Goal: Information Seeking & Learning: Learn about a topic

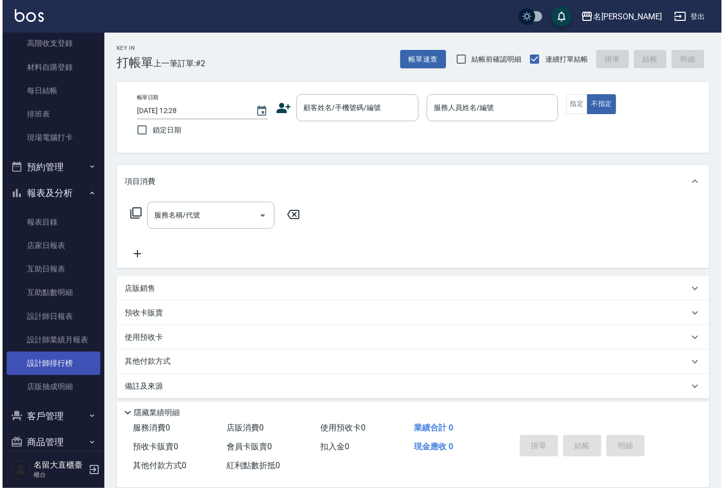
scroll to position [121, 0]
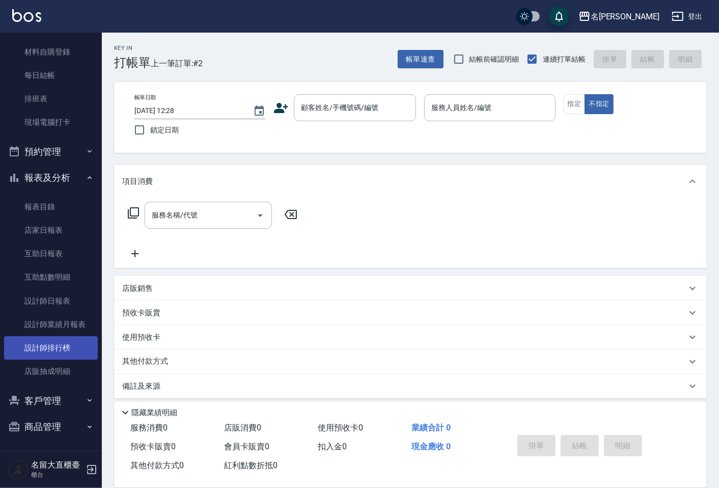
click at [53, 341] on link "設計師排行榜" at bounding box center [51, 347] width 94 height 23
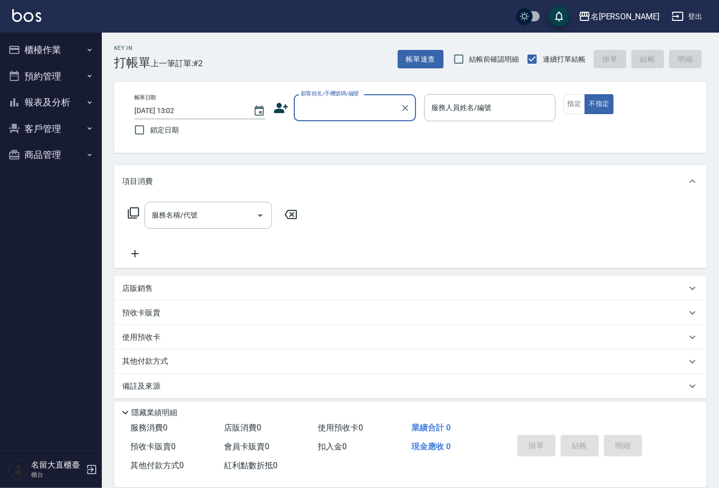
click at [82, 97] on button "報表及分析" at bounding box center [51, 102] width 94 height 26
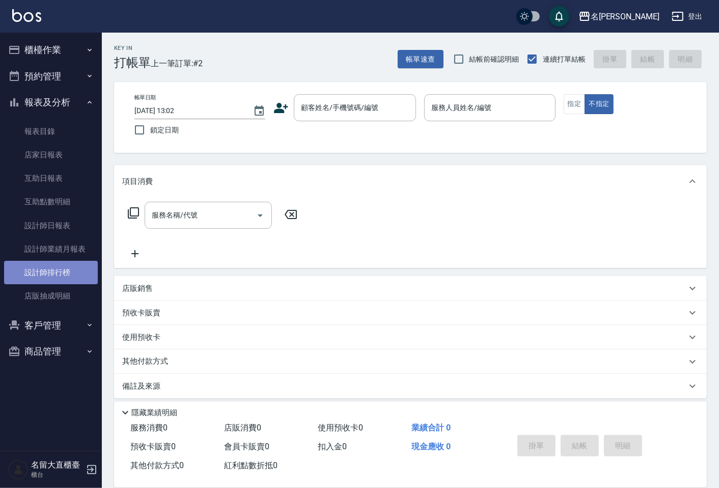
click at [58, 264] on link "設計師排行榜" at bounding box center [51, 272] width 94 height 23
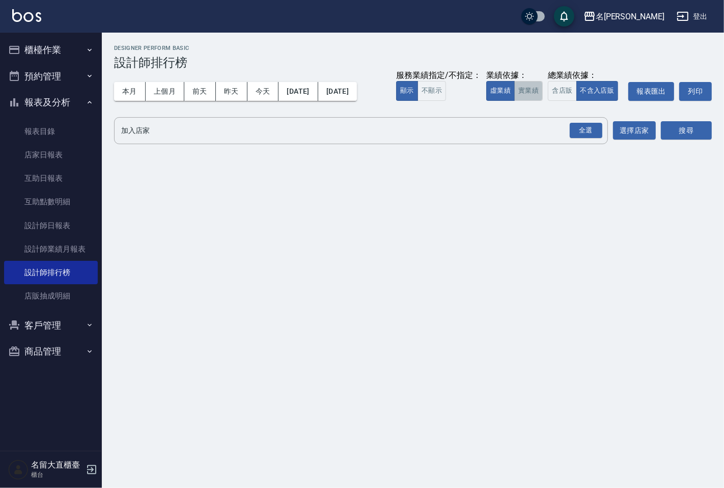
click at [522, 82] on button "實業績" at bounding box center [528, 91] width 29 height 20
click at [497, 127] on input "加入店家" at bounding box center [353, 131] width 469 height 18
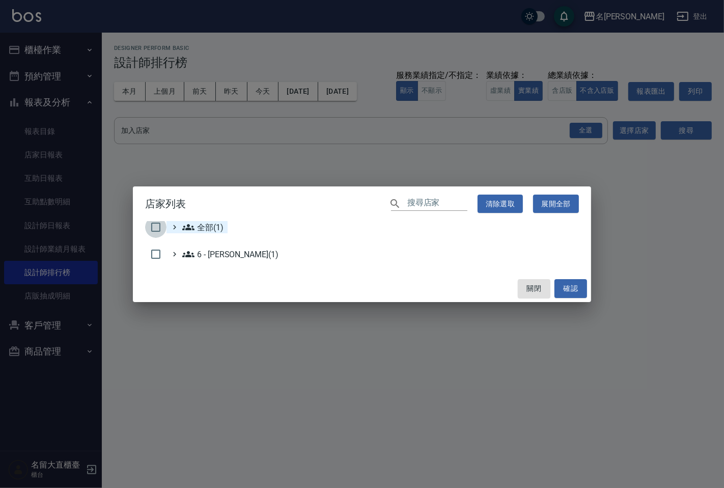
drag, startPoint x: 158, startPoint y: 227, endPoint x: 226, endPoint y: 223, distance: 67.3
click at [158, 226] on input "checkbox" at bounding box center [155, 226] width 21 height 21
checkbox input "true"
click at [564, 283] on button "確認" at bounding box center [570, 288] width 33 height 19
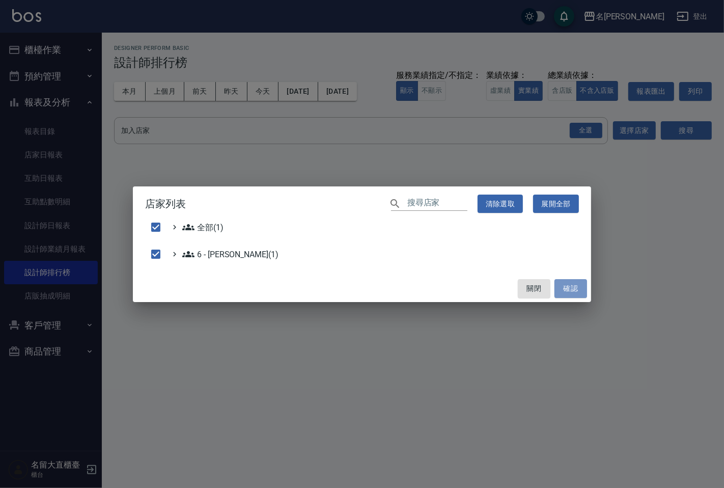
checkbox input "false"
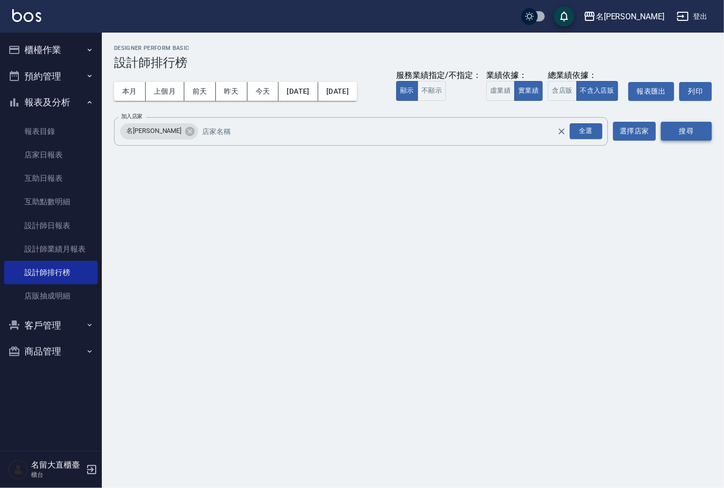
click at [673, 128] on button "搜尋" at bounding box center [686, 131] width 51 height 19
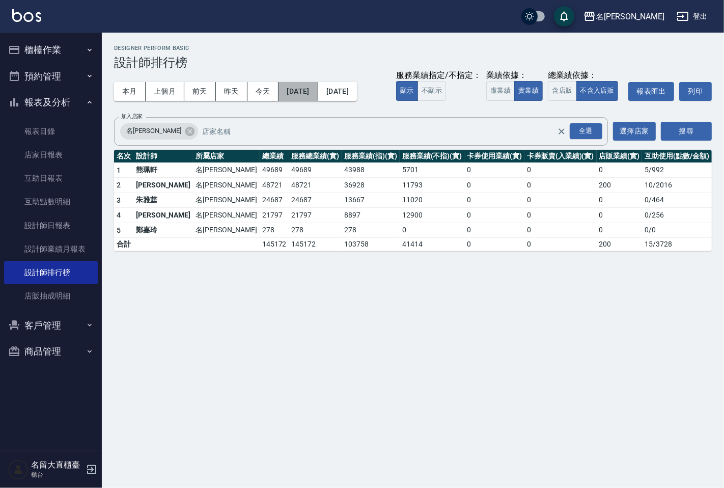
click at [302, 86] on button "2025/08/01" at bounding box center [298, 91] width 39 height 19
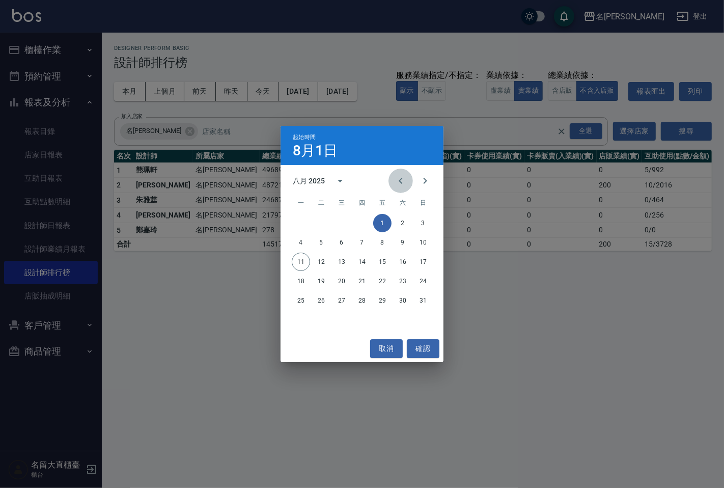
click at [398, 181] on icon "Previous month" at bounding box center [401, 181] width 12 height 12
drag, startPoint x: 326, startPoint y: 218, endPoint x: 331, endPoint y: 198, distance: 21.0
click at [326, 217] on button "1" at bounding box center [321, 223] width 18 height 18
click at [400, 174] on button "Previous month" at bounding box center [400, 181] width 24 height 24
click at [381, 237] on button "11" at bounding box center [382, 242] width 18 height 18
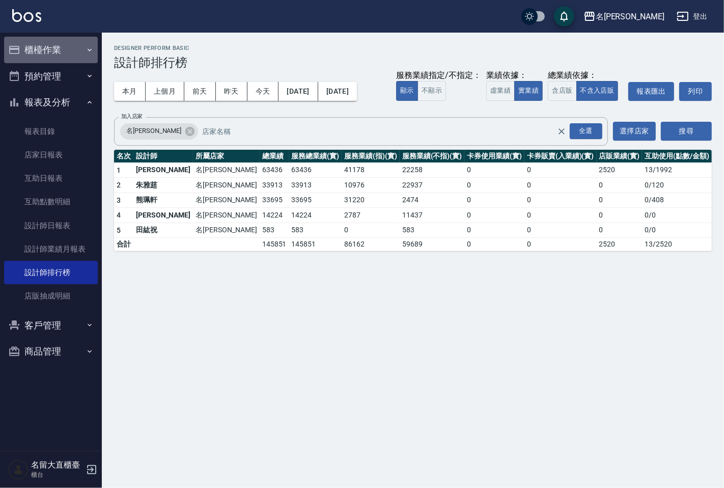
click at [65, 56] on button "櫃檯作業" at bounding box center [51, 50] width 94 height 26
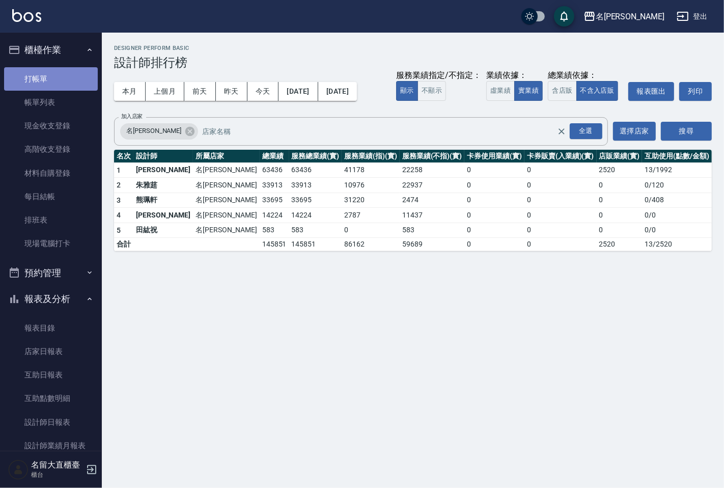
click at [67, 83] on link "打帳單" at bounding box center [51, 78] width 94 height 23
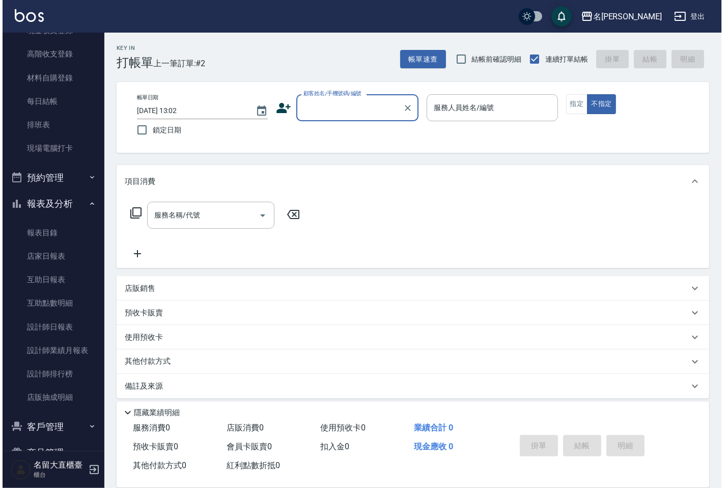
scroll to position [113, 0]
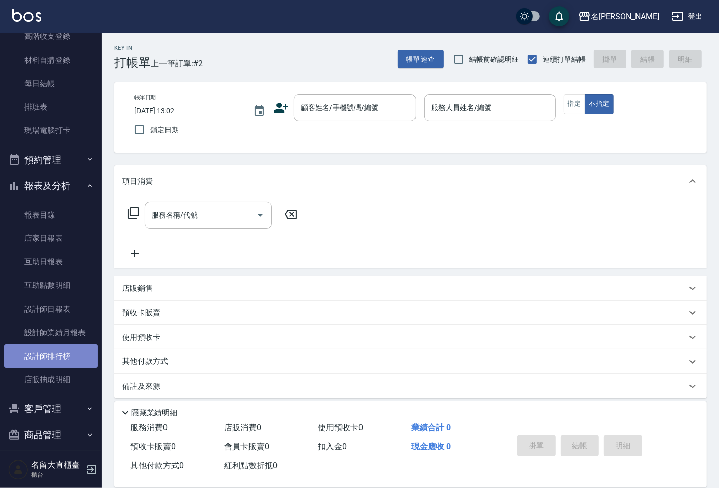
click at [66, 353] on link "設計師排行榜" at bounding box center [51, 355] width 94 height 23
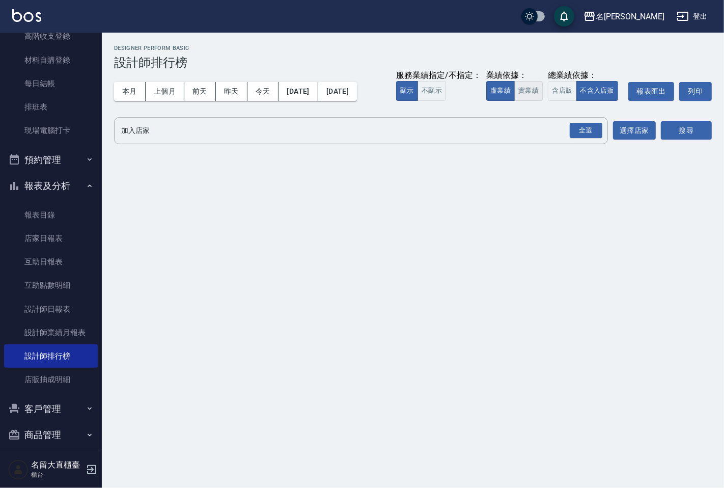
click at [532, 97] on button "實業績" at bounding box center [528, 91] width 29 height 20
click at [520, 134] on input "加入店家" at bounding box center [353, 131] width 469 height 18
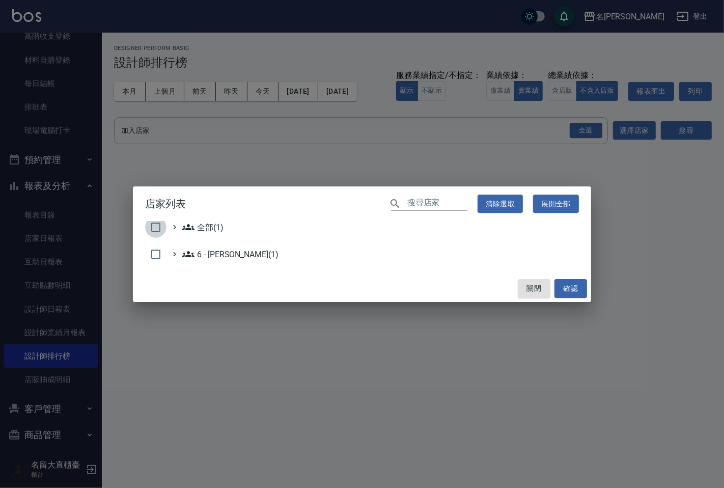
drag, startPoint x: 162, startPoint y: 225, endPoint x: 186, endPoint y: 236, distance: 26.4
click at [162, 228] on input "checkbox" at bounding box center [155, 226] width 21 height 21
checkbox input "true"
click at [574, 287] on button "確認" at bounding box center [570, 288] width 33 height 19
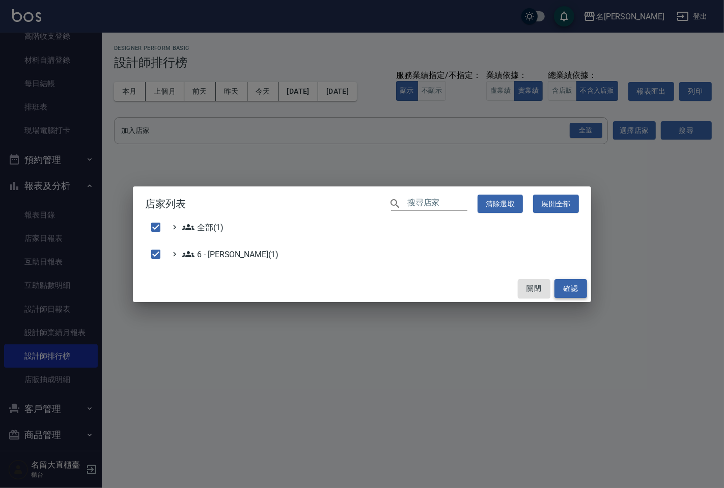
checkbox input "false"
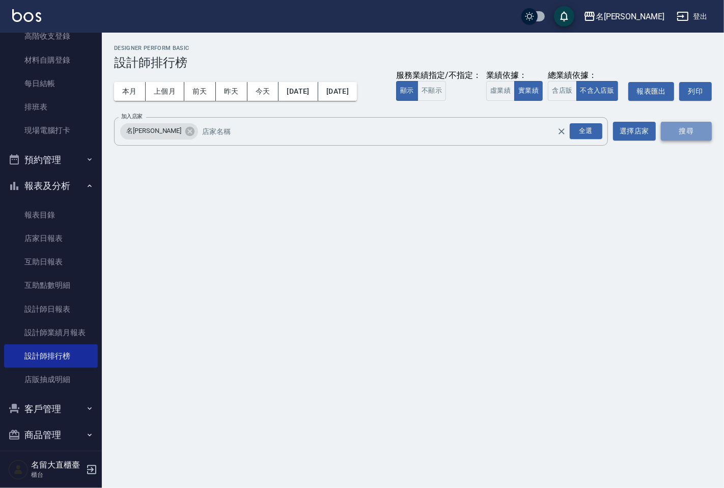
click at [676, 134] on button "搜尋" at bounding box center [686, 131] width 51 height 19
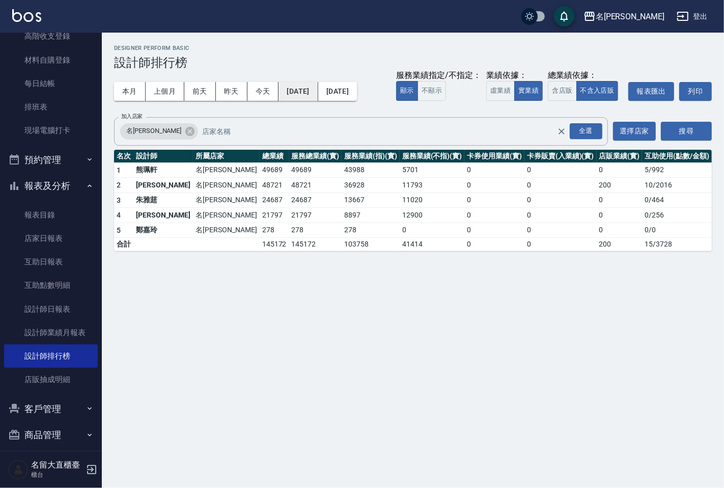
click at [317, 98] on button "2025/08/01" at bounding box center [298, 91] width 39 height 19
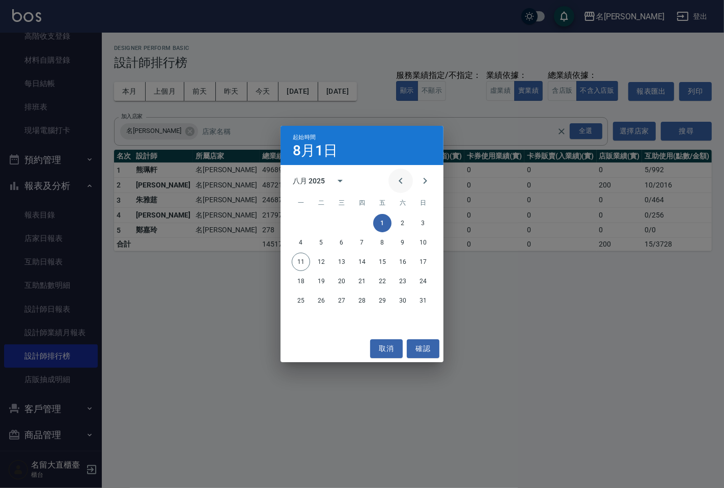
click at [395, 184] on icon "Previous month" at bounding box center [401, 181] width 12 height 12
click at [321, 219] on button "1" at bounding box center [321, 223] width 18 height 18
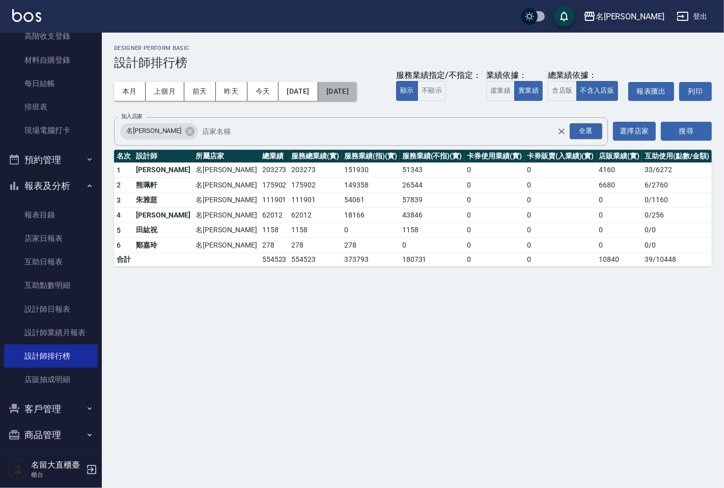
click at [357, 90] on button "2025/08/11" at bounding box center [337, 91] width 39 height 19
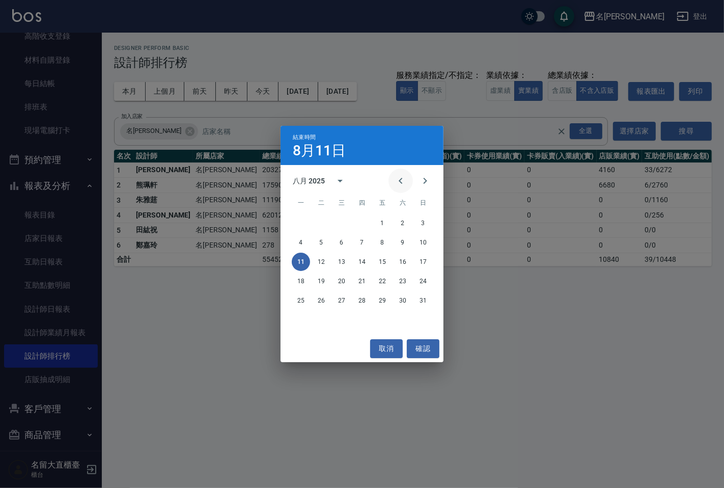
click at [404, 181] on icon "Previous month" at bounding box center [401, 181] width 12 height 12
click at [387, 241] on button "11" at bounding box center [382, 242] width 18 height 18
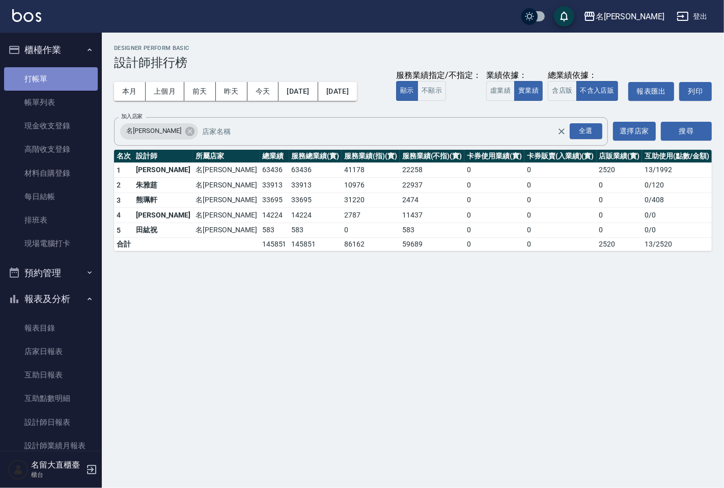
click at [76, 86] on link "打帳單" at bounding box center [51, 78] width 94 height 23
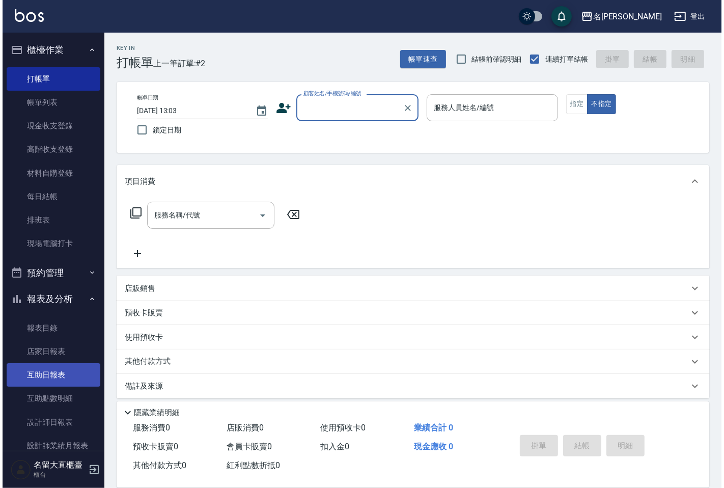
scroll to position [57, 0]
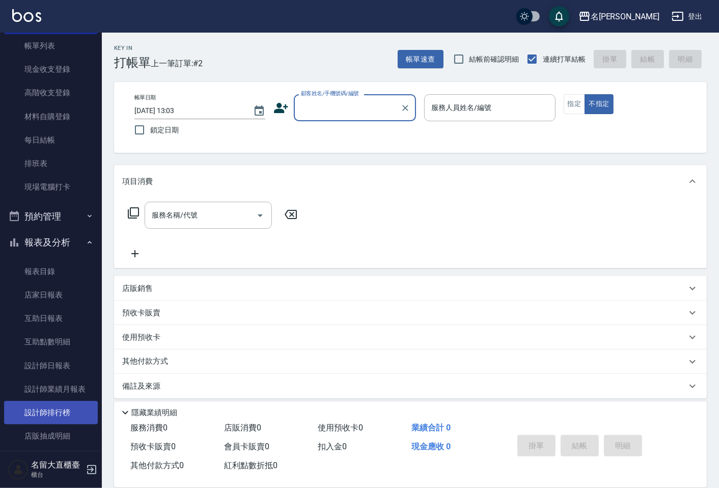
click at [59, 415] on link "設計師排行榜" at bounding box center [51, 412] width 94 height 23
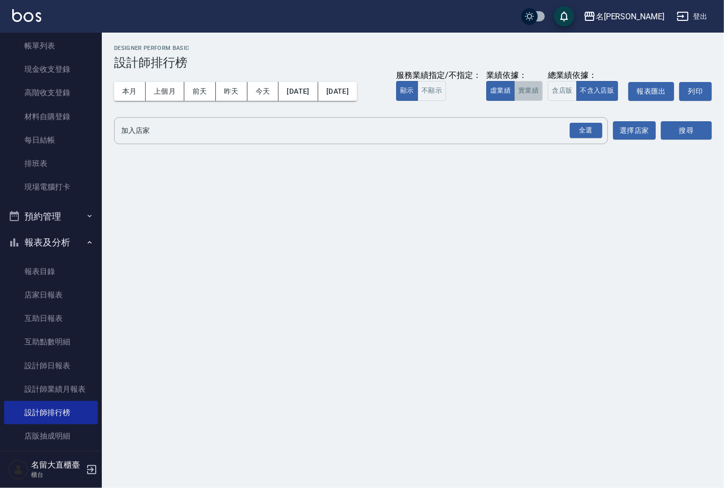
click at [521, 99] on button "實業績" at bounding box center [528, 91] width 29 height 20
click at [510, 128] on input "加入店家" at bounding box center [353, 131] width 469 height 18
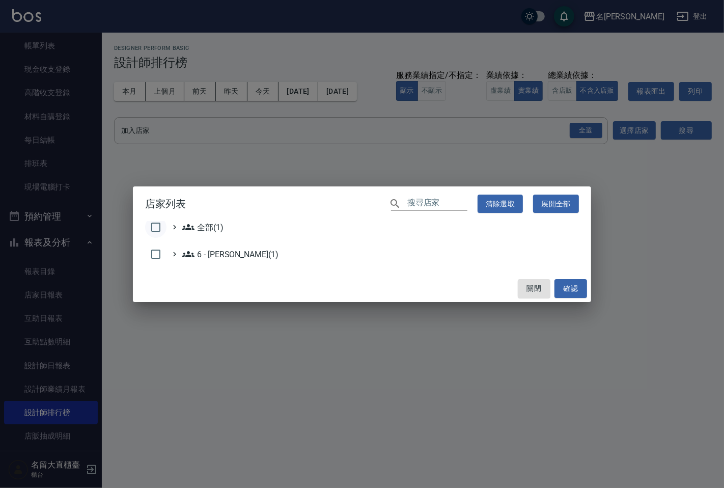
click at [152, 232] on input "checkbox" at bounding box center [155, 226] width 21 height 21
checkbox input "true"
click at [573, 288] on button "確認" at bounding box center [570, 288] width 33 height 19
checkbox input "false"
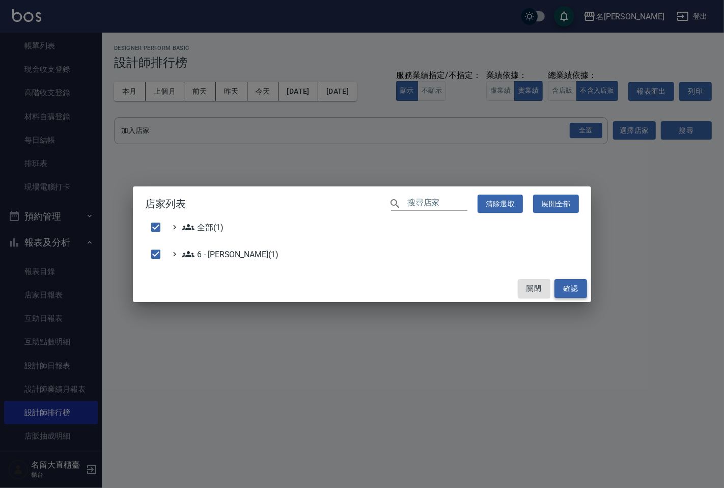
checkbox input "false"
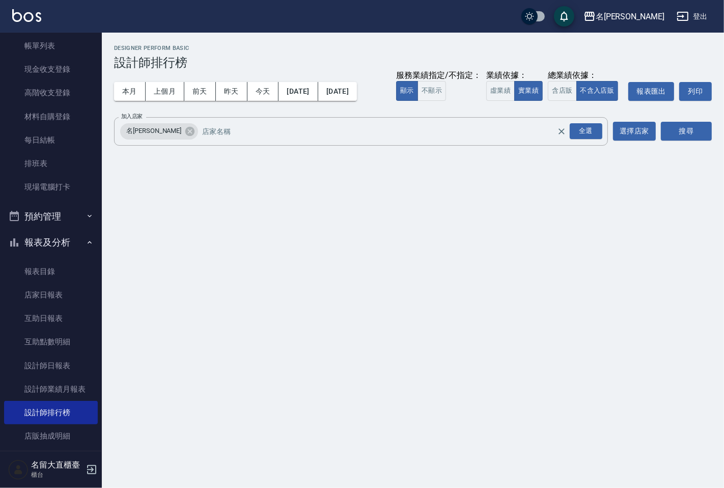
click at [707, 121] on div "搜尋" at bounding box center [686, 131] width 51 height 29
click at [705, 126] on button "搜尋" at bounding box center [686, 131] width 51 height 19
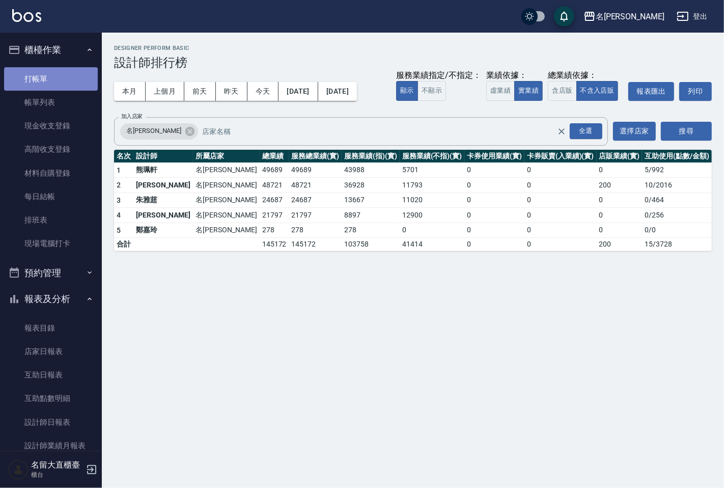
click at [54, 68] on link "打帳單" at bounding box center [51, 78] width 94 height 23
